Goal: Find specific page/section

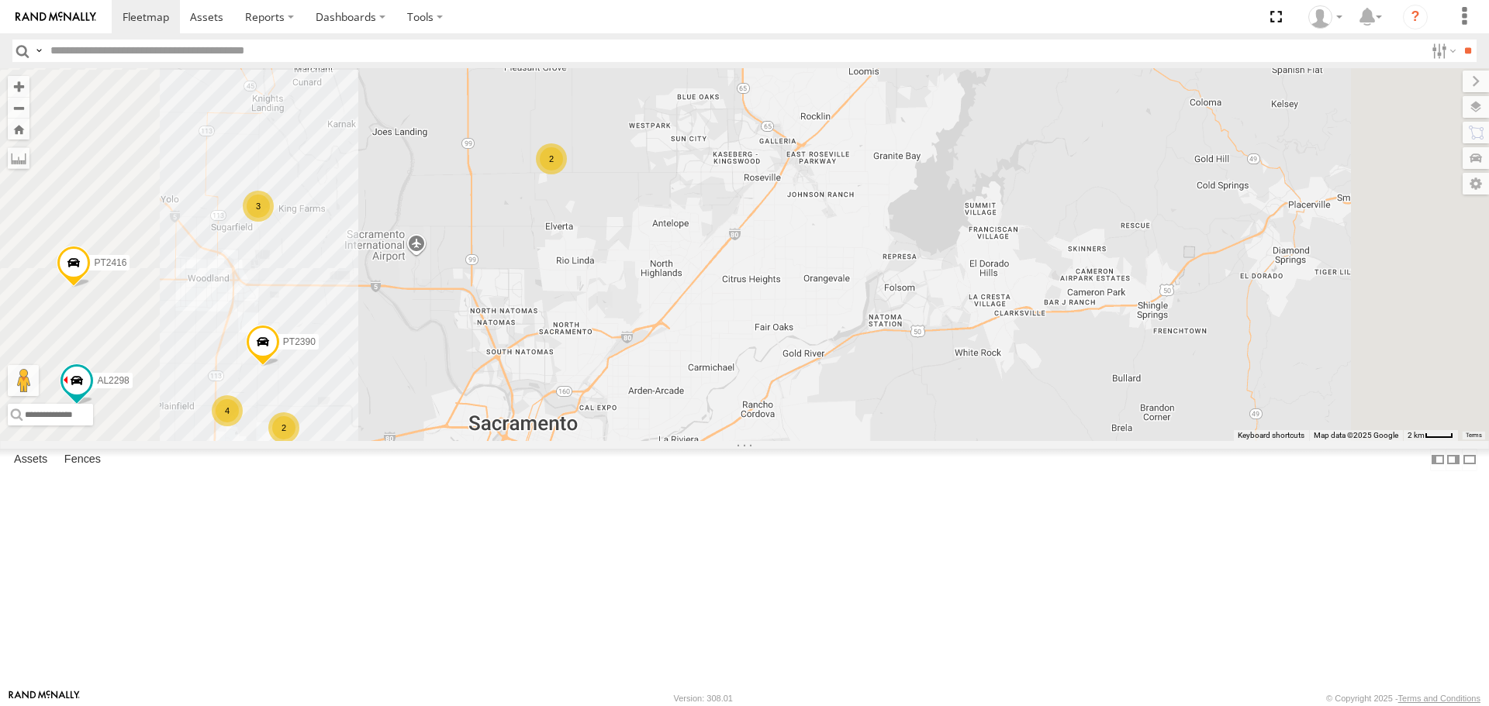
click at [695, 395] on div "FRONTLOADER JD344H AL2370 AL2348 AL2372 AL2337 PT2406 PT2416 AL2298 PT2411 AL23…" at bounding box center [744, 254] width 1489 height 372
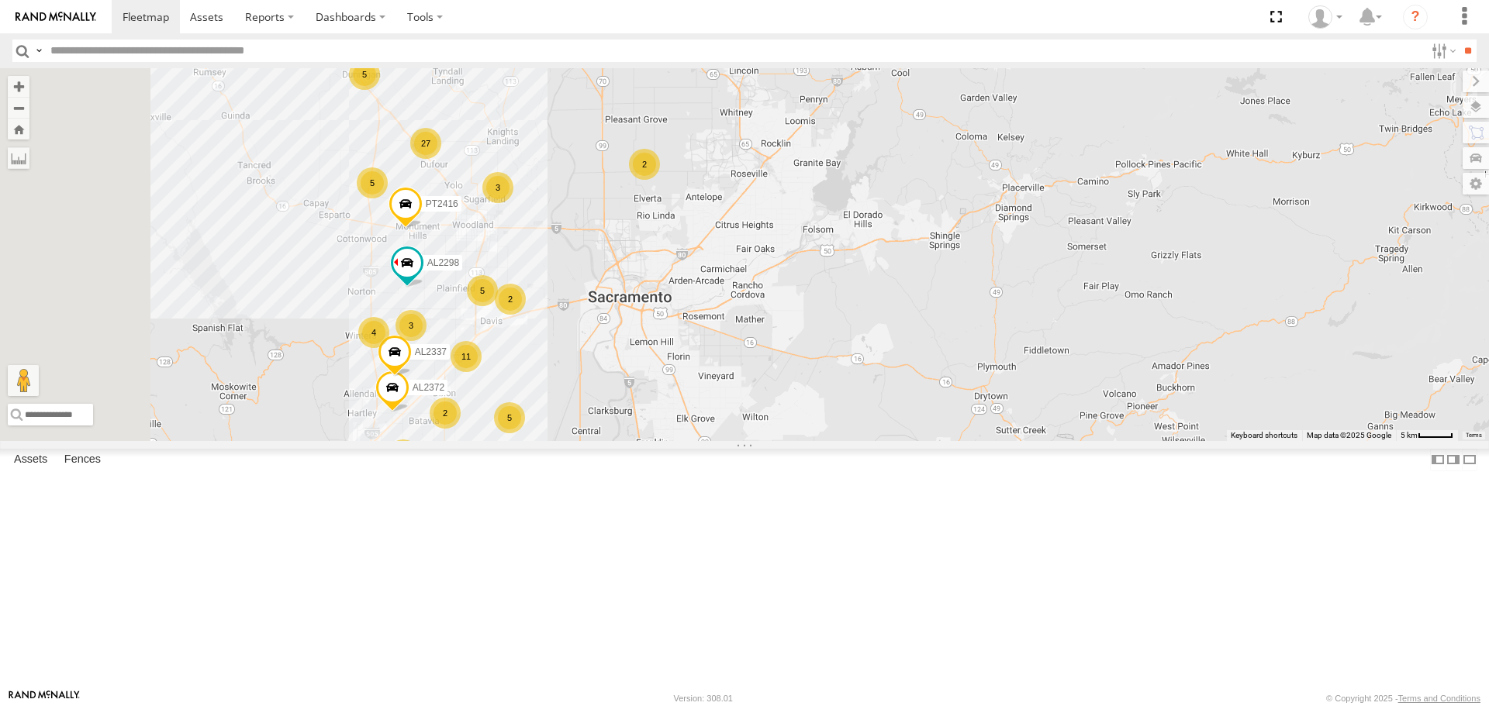
drag, startPoint x: 719, startPoint y: 457, endPoint x: 760, endPoint y: 376, distance: 90.5
click at [760, 376] on div "FRONTLOADER JD344H AL2370 AL2348 AL2372 AL2337 PT2406 PT2416 AL2298 AL2384 4 5 …" at bounding box center [744, 254] width 1489 height 372
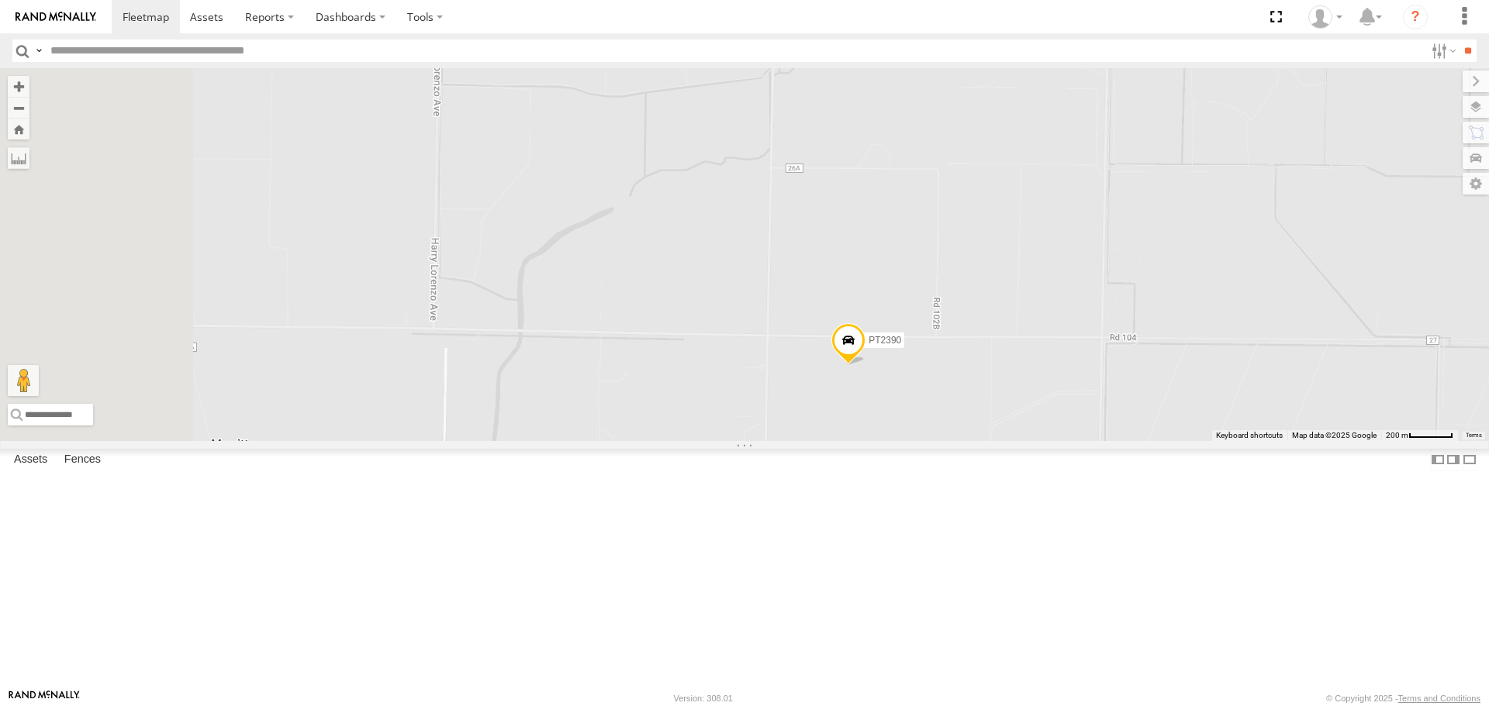
drag, startPoint x: 643, startPoint y: 593, endPoint x: 888, endPoint y: 513, distance: 257.7
click at [885, 440] on div "FRONTLOADER JD344H AL2370 AL2348 AL2372 AL2337 PT2406 PT2416 AL2298 AL2384 PT23…" at bounding box center [744, 254] width 1489 height 372
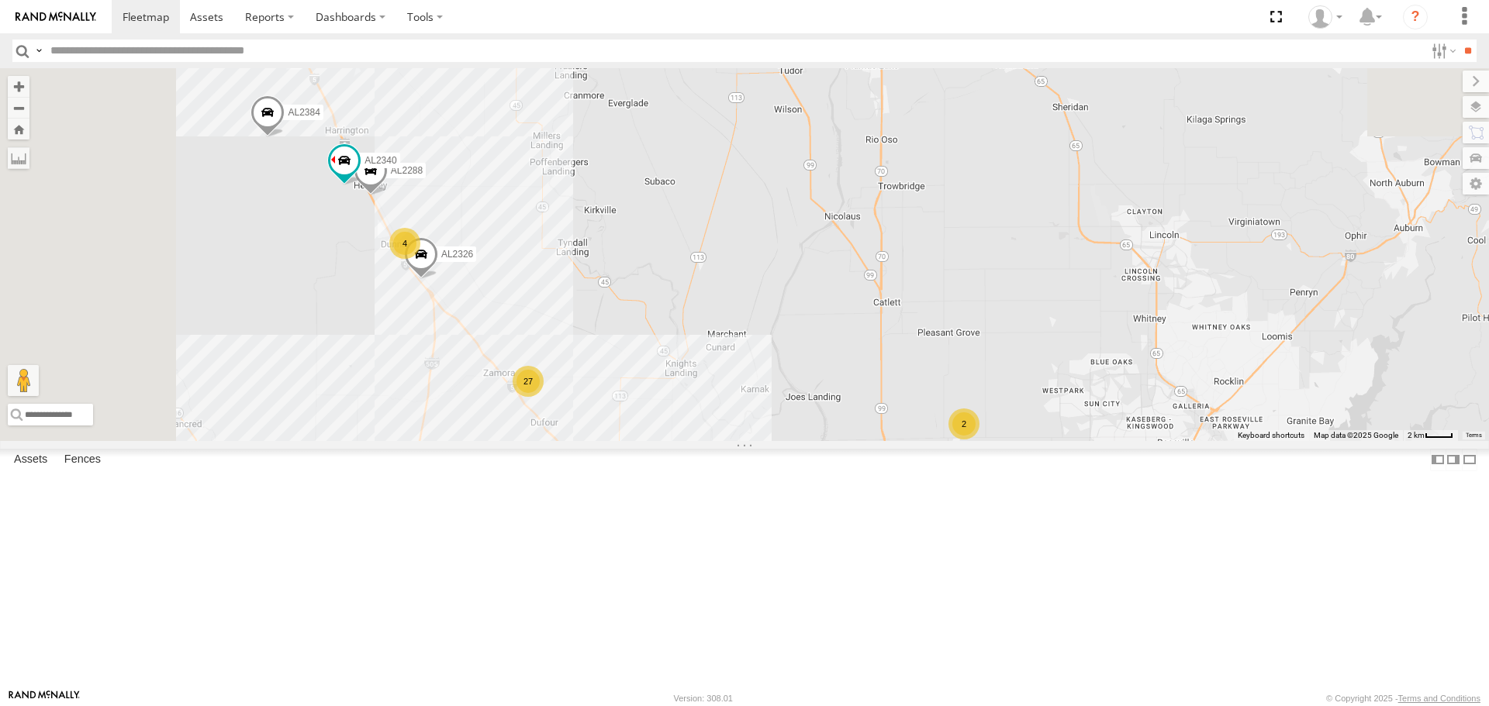
drag, startPoint x: 638, startPoint y: 433, endPoint x: 690, endPoint y: 570, distance: 146.0
click at [690, 440] on div "FRONTLOADER JD344H AL2370 AL2348 AL2372 AL2337 PT2406 PT2416 AL2298 AL2384 AL23…" at bounding box center [744, 254] width 1489 height 372
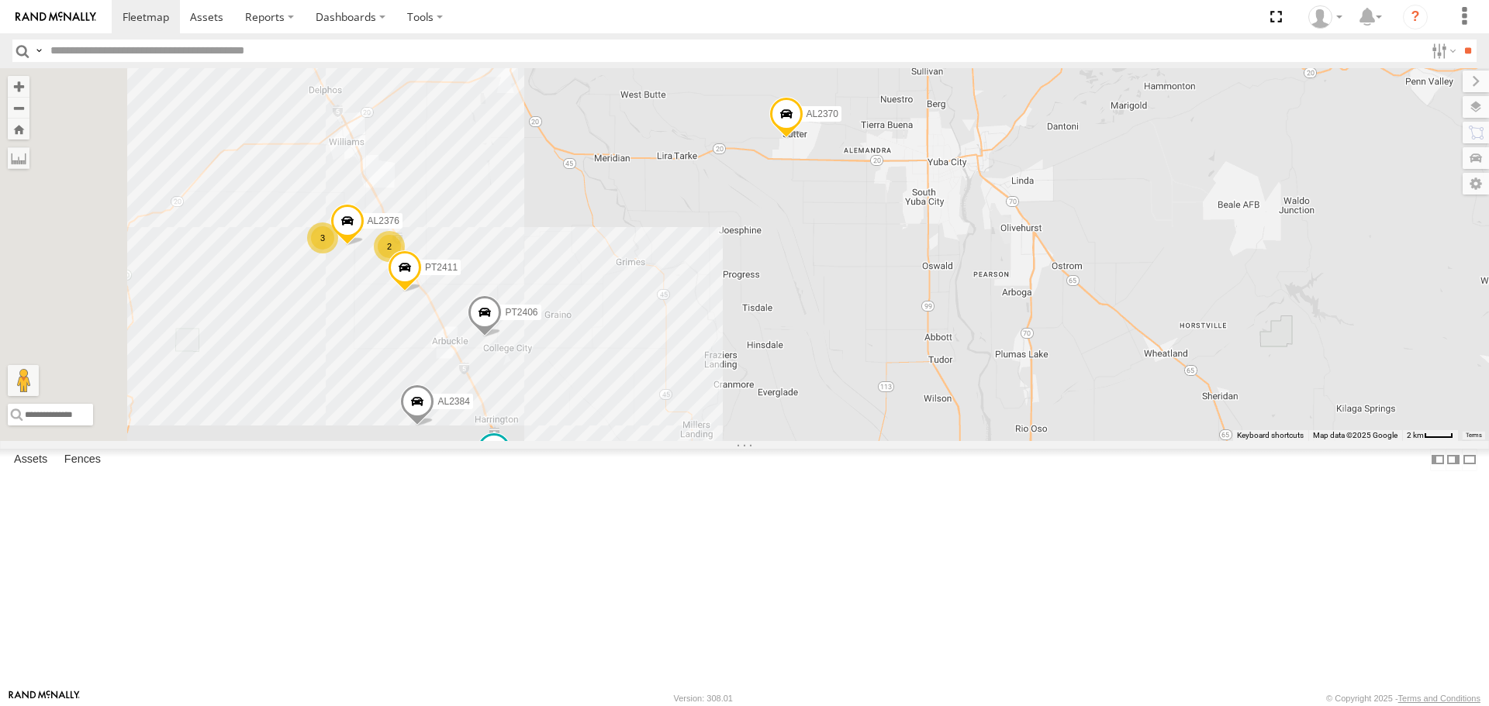
drag, startPoint x: 710, startPoint y: 378, endPoint x: 821, endPoint y: 558, distance: 211.3
click at [821, 440] on div "FRONTLOADER JD344H AL2370 AL2348 AL2372 AL2337 PT2406 PT2416 AL2298 AL2384 AL23…" at bounding box center [744, 254] width 1489 height 372
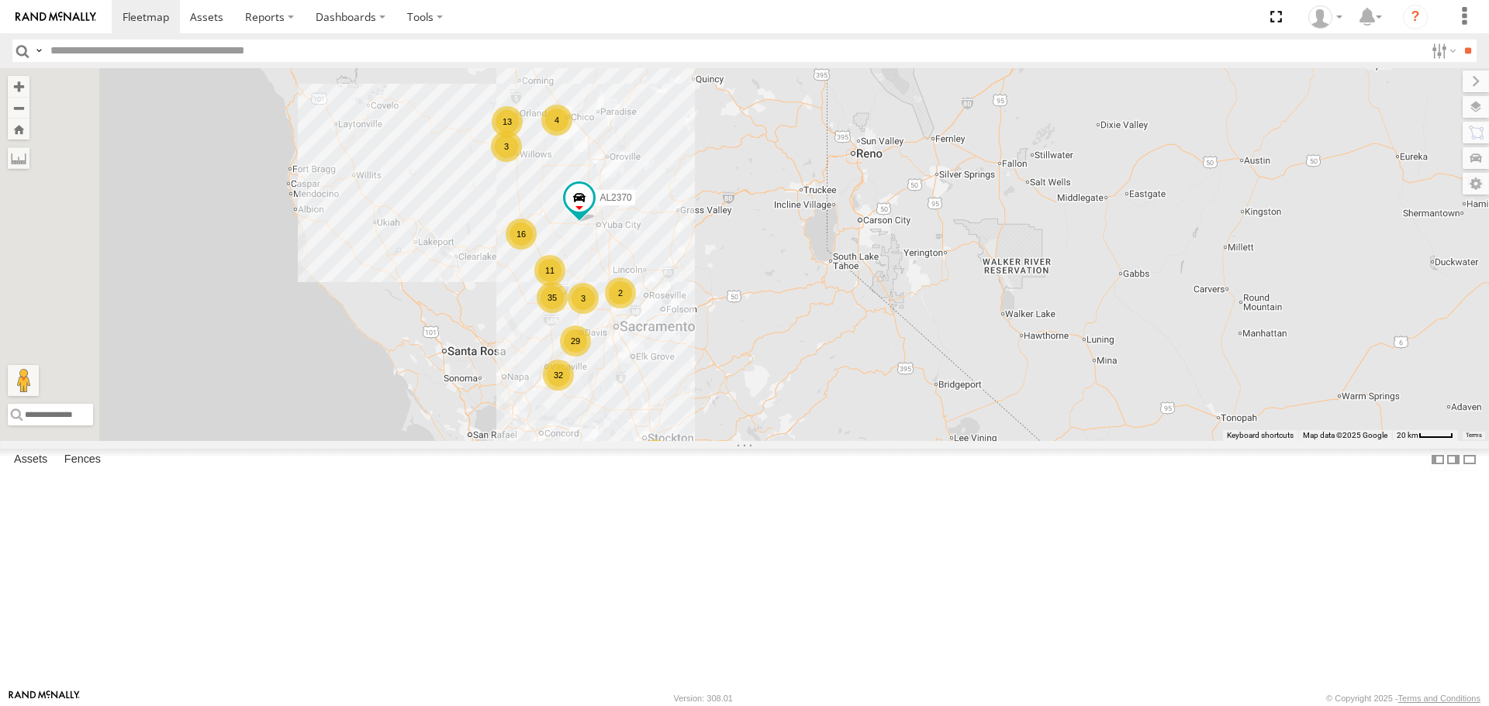
drag, startPoint x: 724, startPoint y: 374, endPoint x: 853, endPoint y: 363, distance: 129.2
click at [853, 363] on div "FRONTLOADER JD344H AL2370 16 11 3 29 32 7 3 13 35 2 2 4 2 2 3" at bounding box center [744, 254] width 1489 height 372
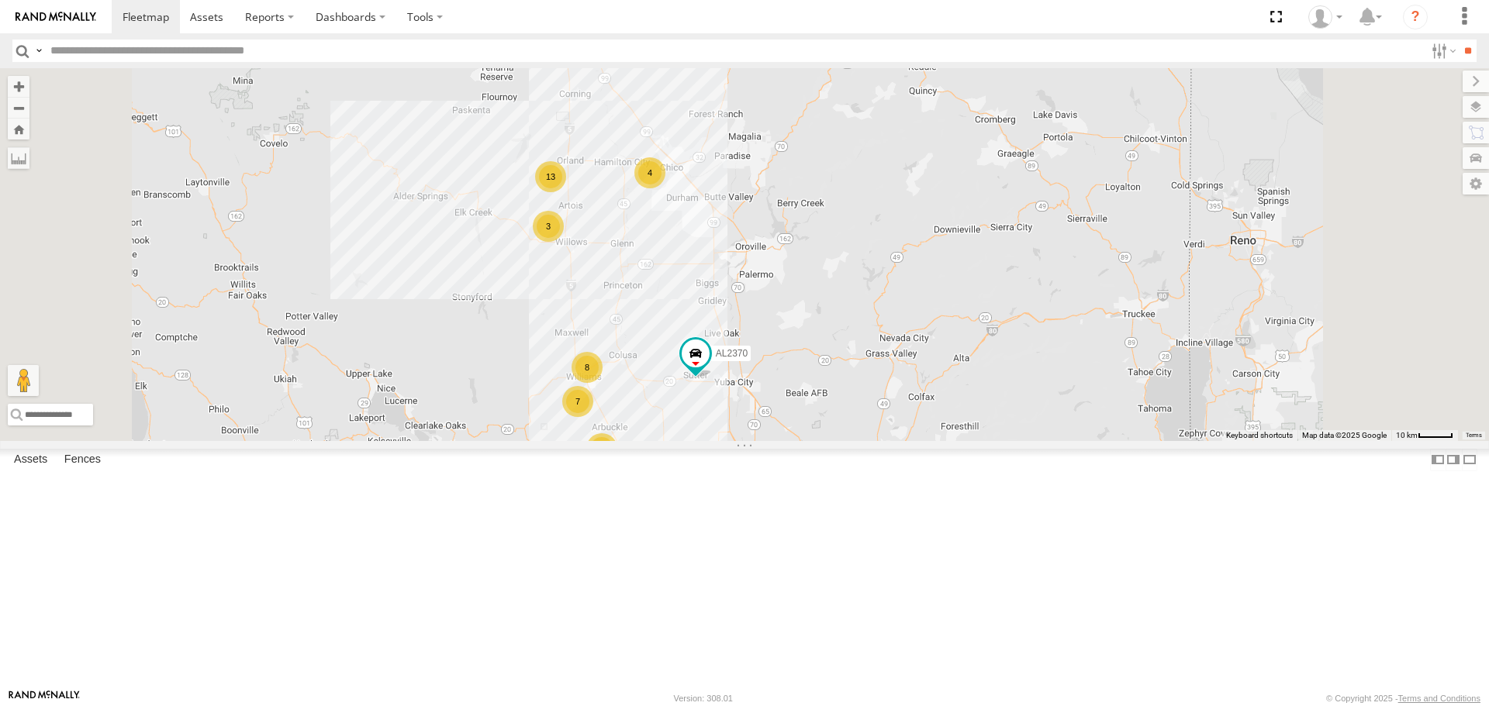
drag, startPoint x: 693, startPoint y: 235, endPoint x: 720, endPoint y: 430, distance: 196.5
click at [720, 430] on div "FRONTLOADER JD344H AL2370 7 6 9 28 3 28 13 8 5 5 6 5 7 8 4 2 3 AL2372" at bounding box center [744, 254] width 1489 height 372
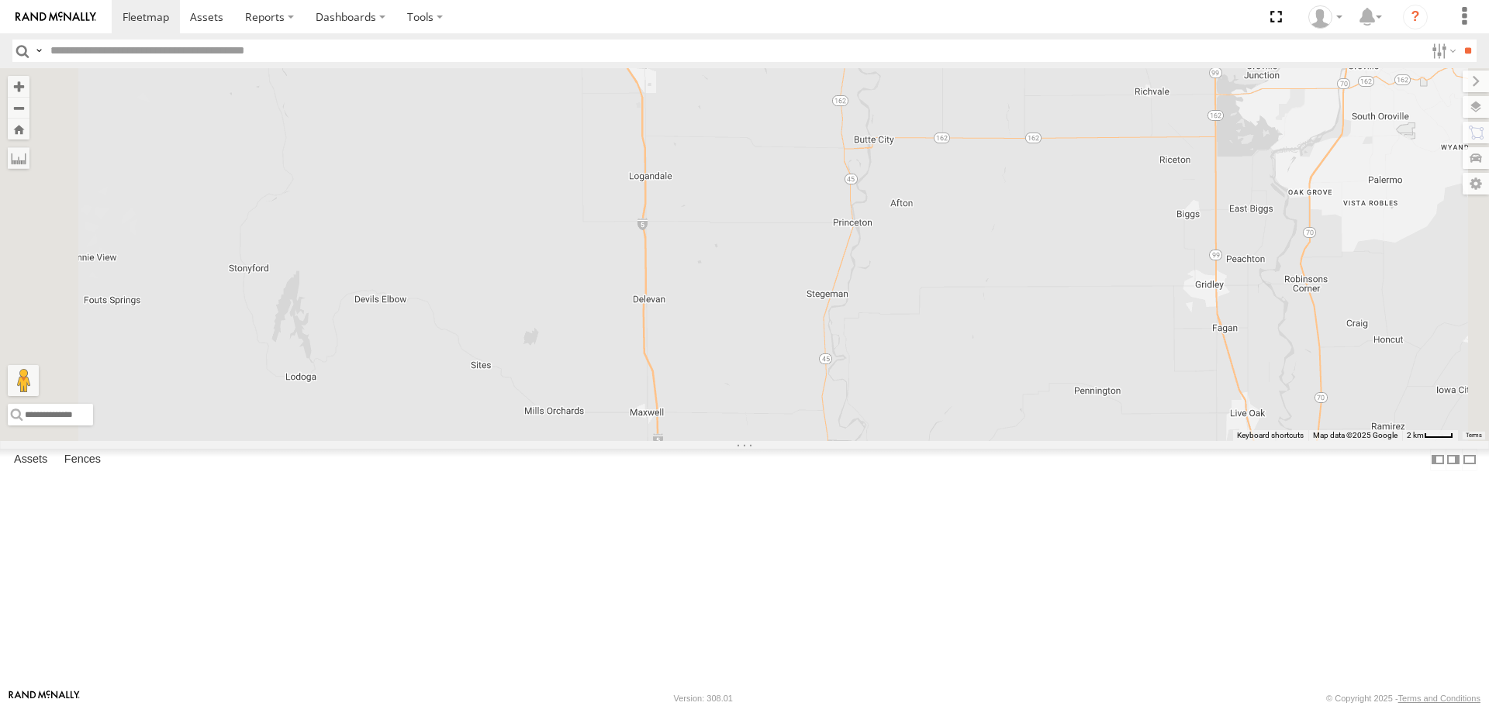
drag, startPoint x: 726, startPoint y: 530, endPoint x: 740, endPoint y: 133, distance: 396.4
click at [740, 134] on div "FRONTLOADER JD344H AL2370 AL2372 AL2357 PT2424 3 2 9 4" at bounding box center [744, 254] width 1489 height 372
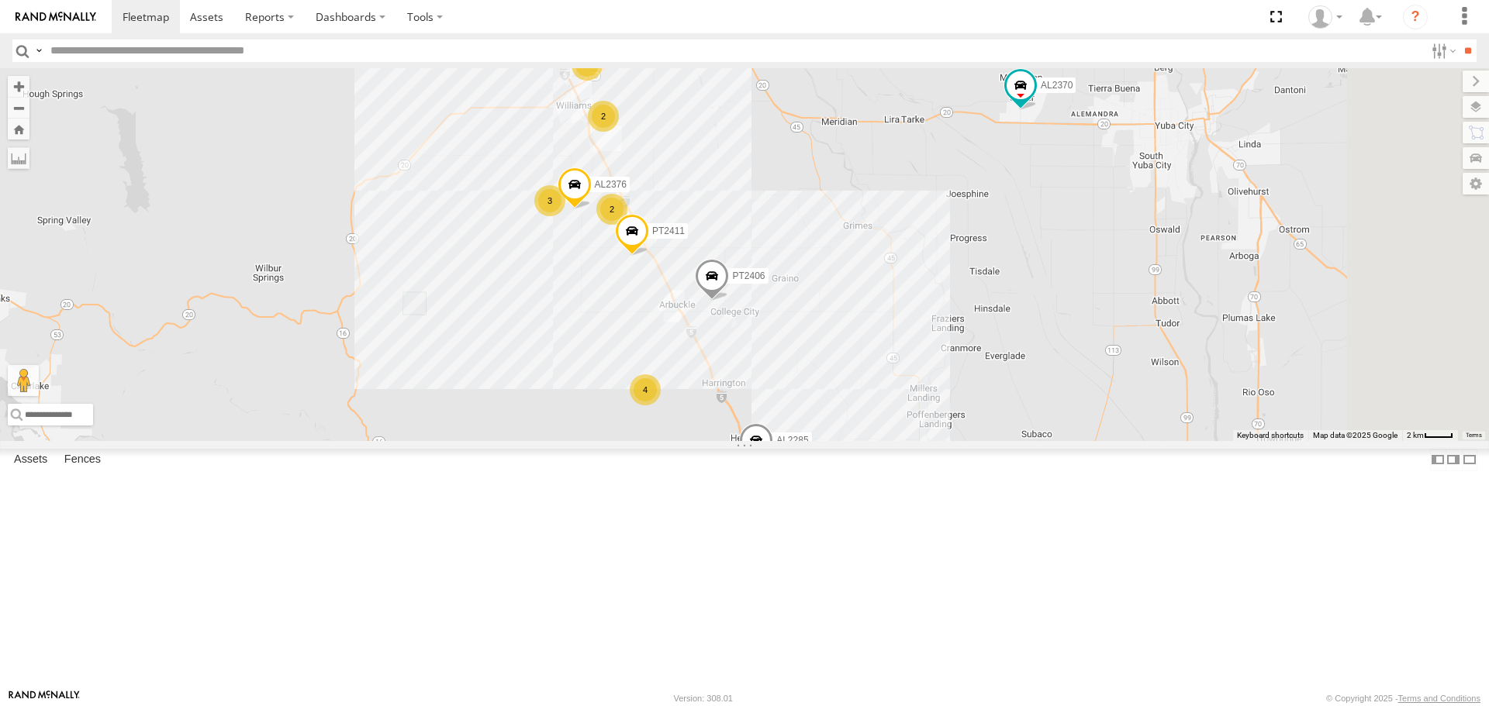
drag, startPoint x: 825, startPoint y: 500, endPoint x: 687, endPoint y: 368, distance: 191.4
click at [687, 368] on div "FRONTLOADER JD344H AL2370 AL2372 AL2357 PT2424 3 2 9 4 3 4 AL2376 6 PT2406 2 2 …" at bounding box center [744, 254] width 1489 height 372
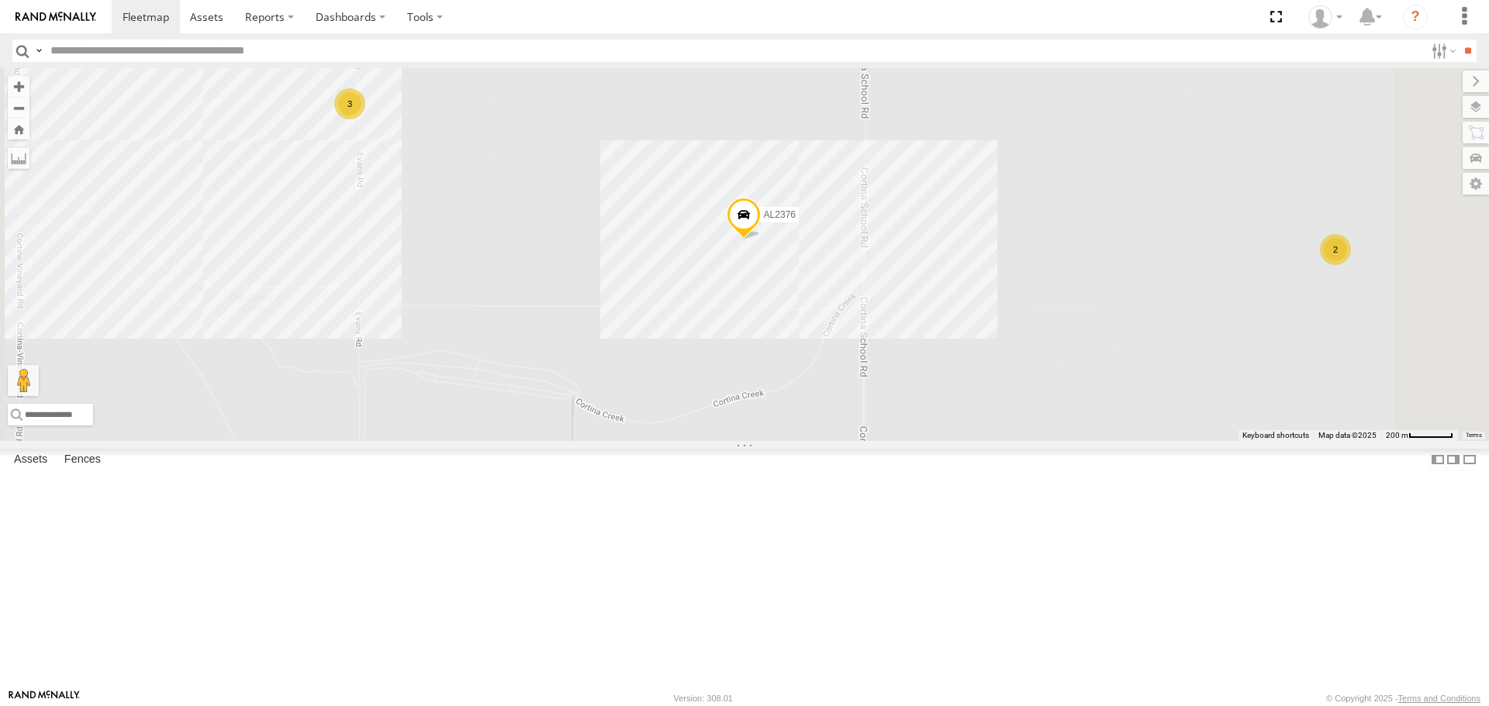
drag, startPoint x: 613, startPoint y: 336, endPoint x: 688, endPoint y: 342, distance: 74.7
click at [688, 342] on div "FRONTLOADER JD344H AL2370 AL2372 AL2357 PT2424 AL2376 PT2406 PT2411 AL2285 AL22…" at bounding box center [744, 254] width 1489 height 372
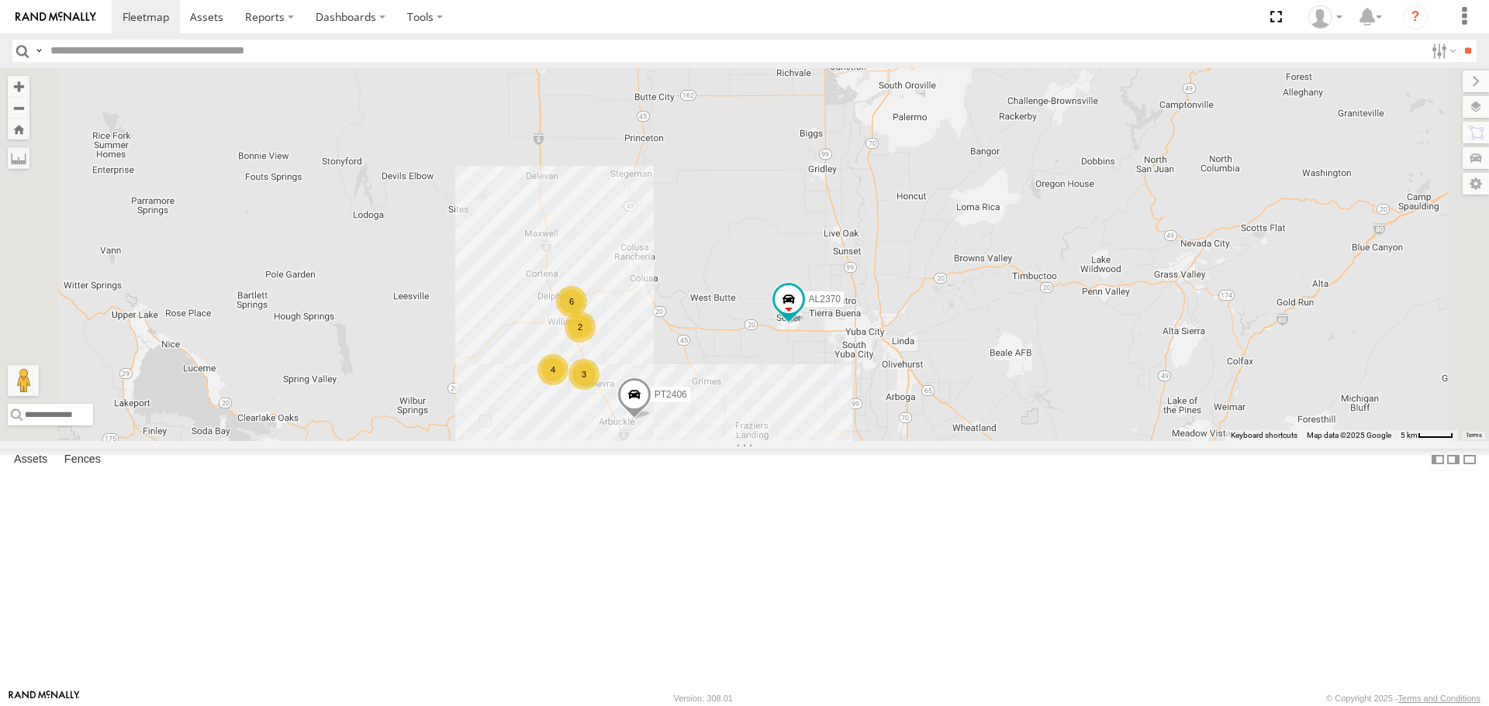
drag, startPoint x: 789, startPoint y: 243, endPoint x: 820, endPoint y: 403, distance: 163.6
click at [821, 407] on div "FRONTLOADER JD344H AL2370 AL2372 AL2357 PT2424 PT2406 4 5 28 7 5 6 PT2416 2 2 3…" at bounding box center [744, 254] width 1489 height 372
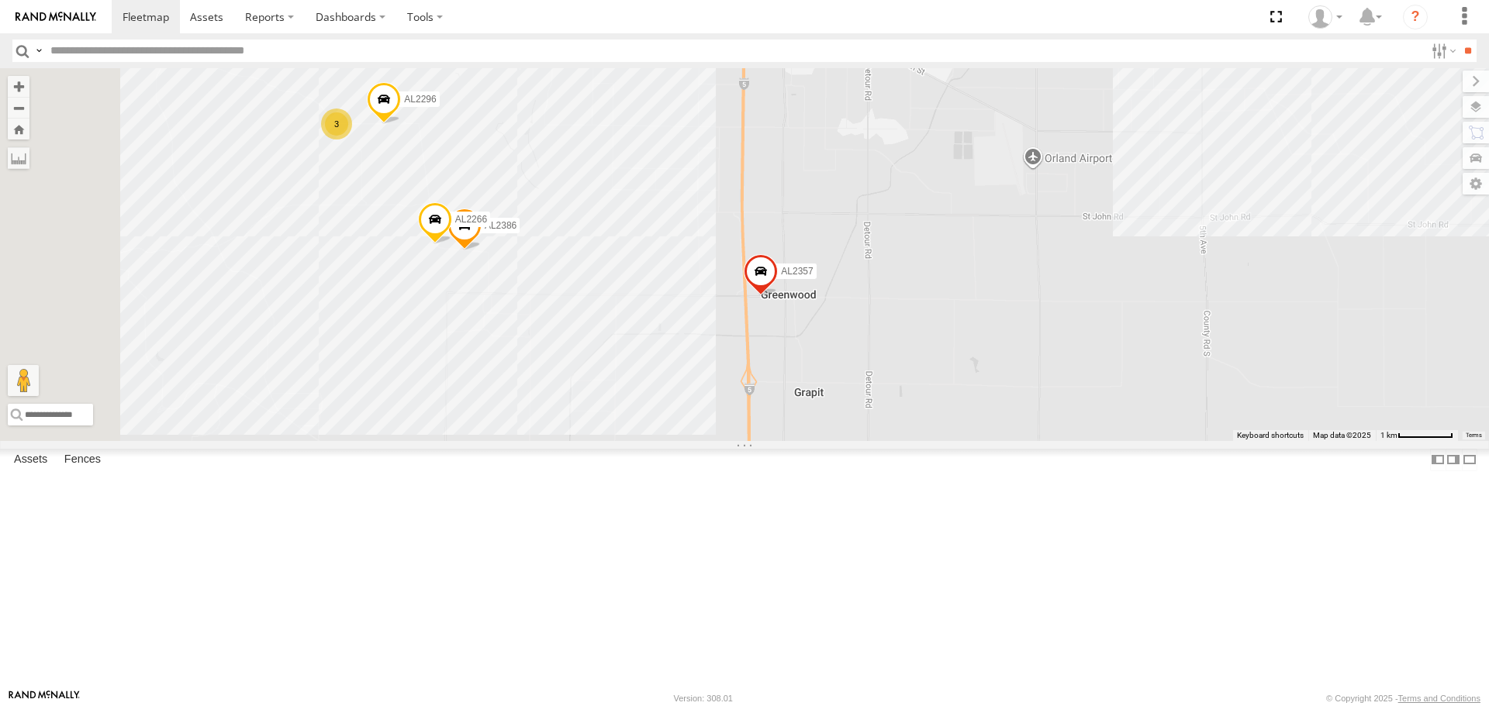
drag, startPoint x: 746, startPoint y: 171, endPoint x: 821, endPoint y: 364, distance: 207.9
click at [821, 364] on div "FRONTLOADER JD344H AL2370 AL2372 AL2357 PT2424 PT2406 PT2416 AL2386 AL2266 AL22…" at bounding box center [744, 254] width 1489 height 372
